Goal: Information Seeking & Learning: Learn about a topic

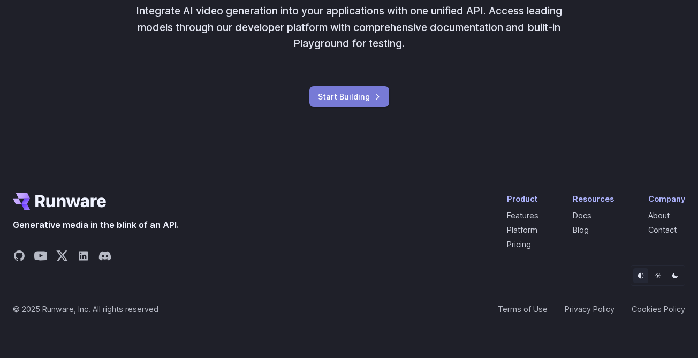
click at [340, 95] on link "Start Building" at bounding box center [349, 96] width 80 height 21
click at [347, 107] on link "Start Building" at bounding box center [349, 96] width 80 height 21
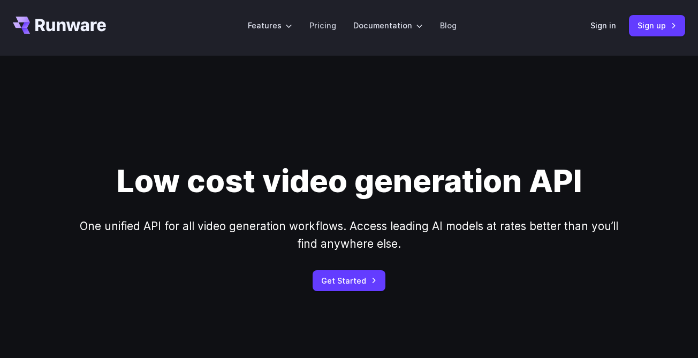
scroll to position [0, 0]
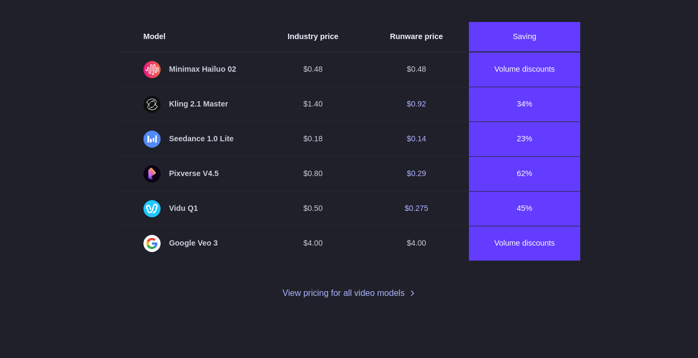
scroll to position [840, 0]
click at [331, 297] on link "View pricing for all video models" at bounding box center [349, 293] width 133 height 14
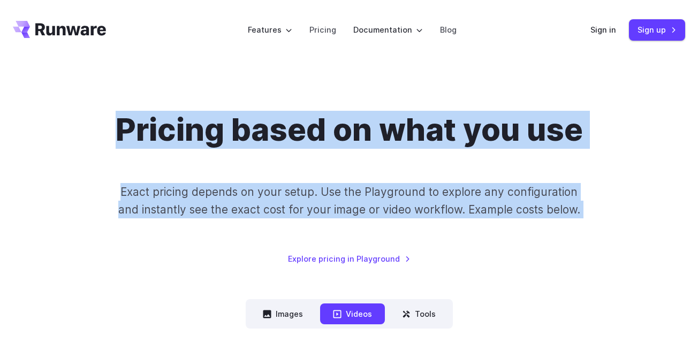
drag, startPoint x: 206, startPoint y: 45, endPoint x: 230, endPoint y: 44, distance: 23.6
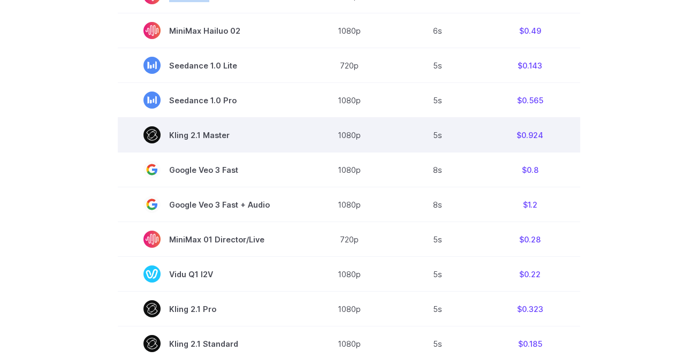
scroll to position [399, 0]
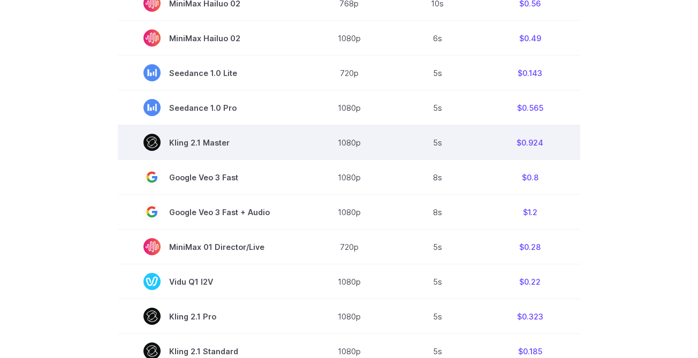
click at [199, 146] on span "Kling 2.1 Master" at bounding box center [210, 142] width 134 height 17
click at [151, 136] on rect at bounding box center [151, 142] width 17 height 17
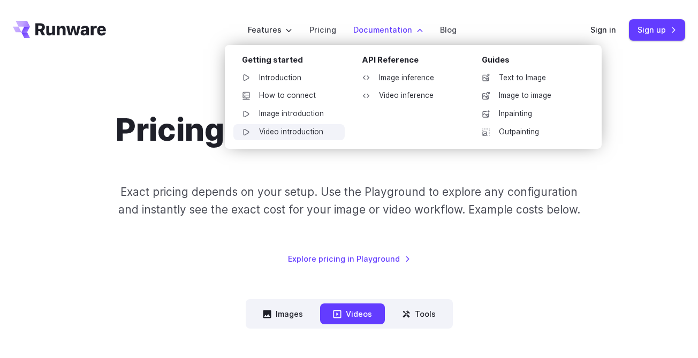
click at [302, 135] on link "Video introduction" at bounding box center [288, 132] width 111 height 16
